Goal: Information Seeking & Learning: Find specific fact

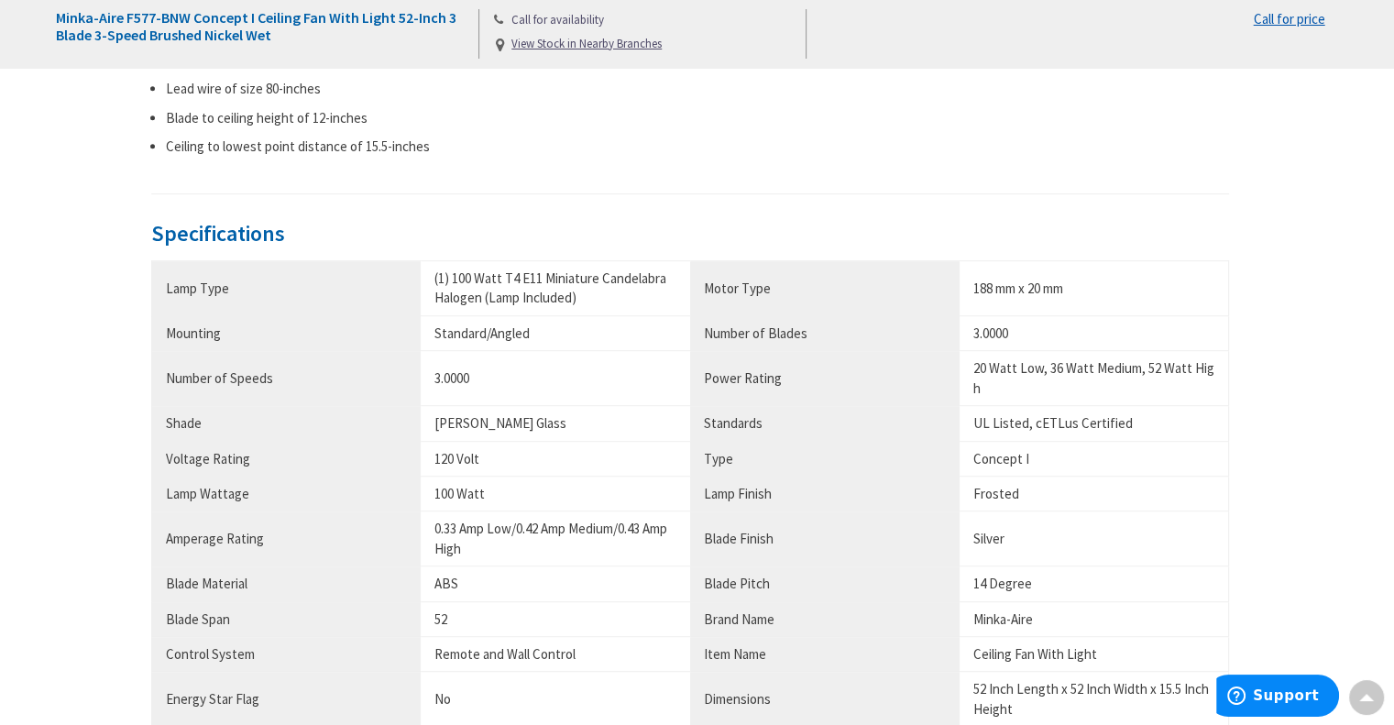
scroll to position [1100, 0]
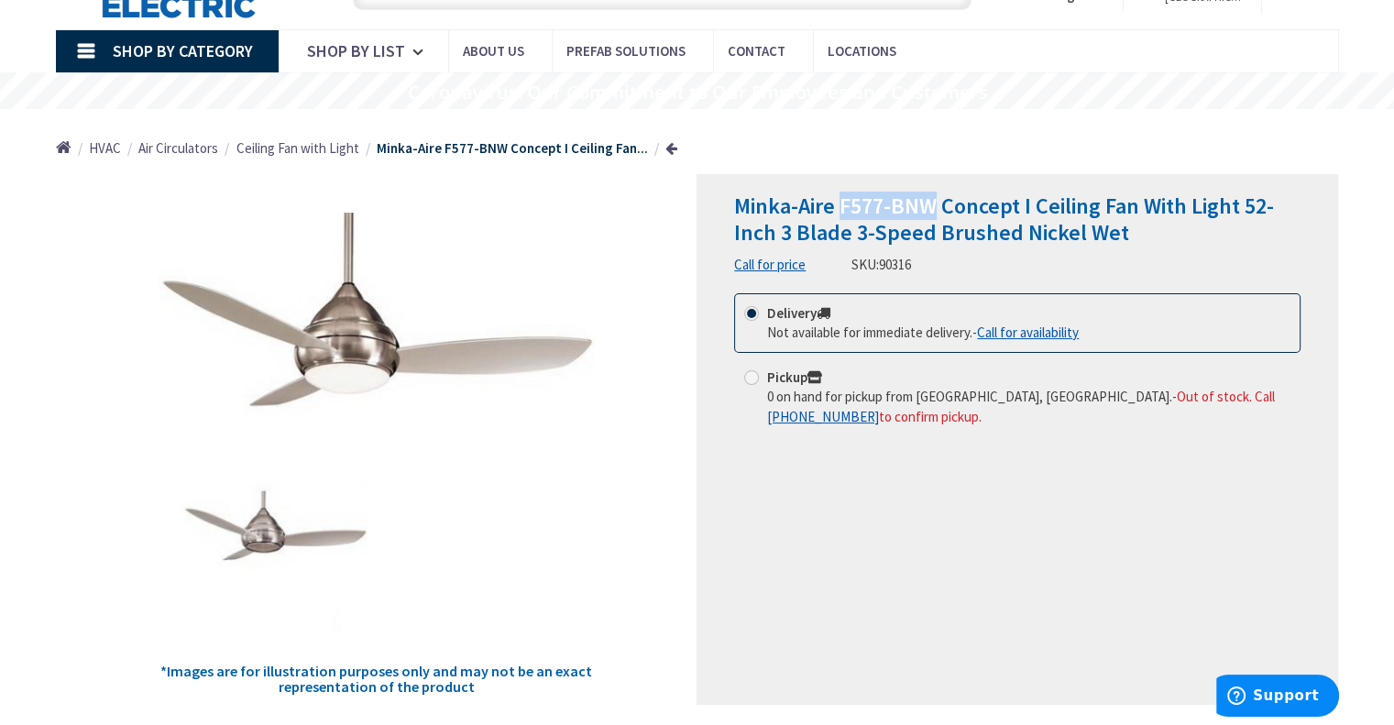
drag, startPoint x: 935, startPoint y: 201, endPoint x: 840, endPoint y: 201, distance: 95.3
click at [840, 201] on span "Minka-Aire F577-BNW Concept I Ceiling Fan With Light 52-Inch 3 Blade 3-Speed Br…" at bounding box center [1004, 219] width 540 height 55
copy span "F577-BNW"
